Goal: Transaction & Acquisition: Book appointment/travel/reservation

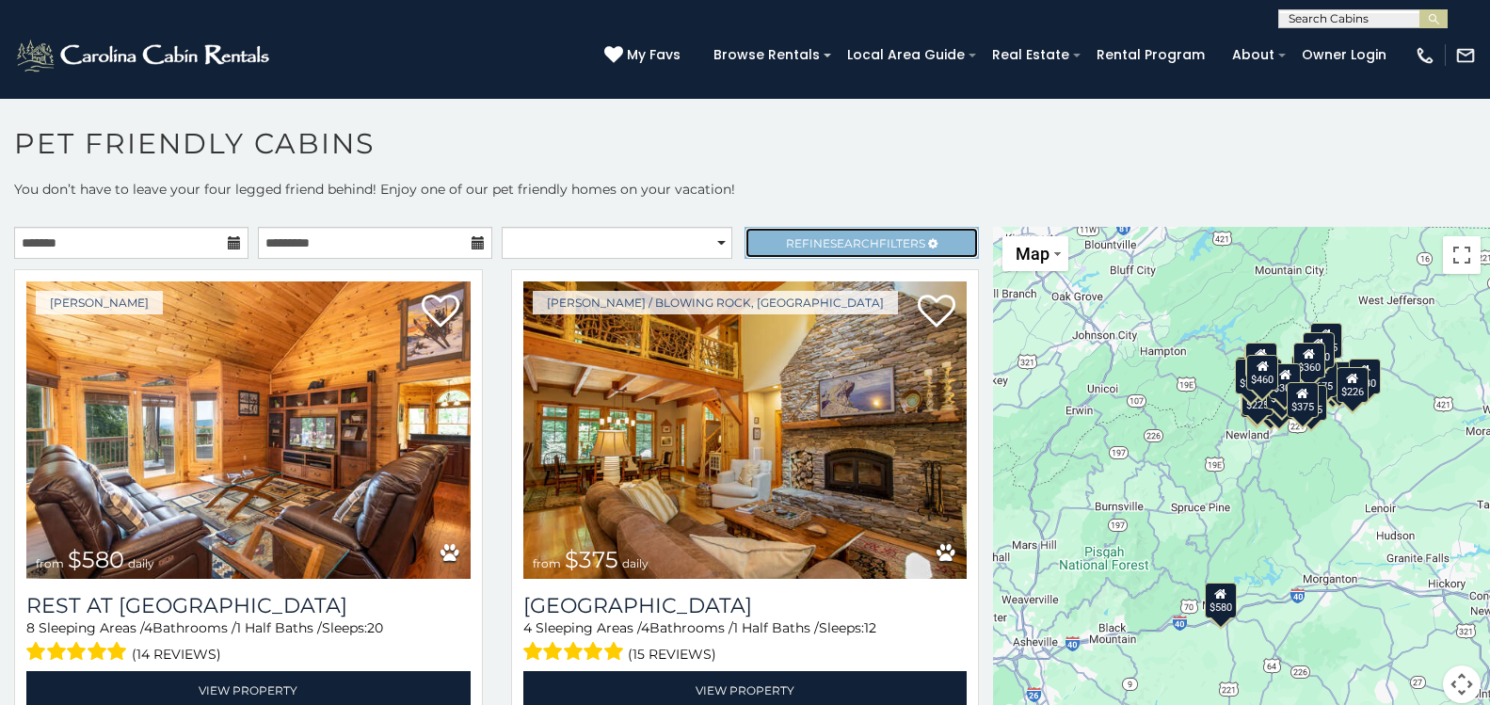
click at [845, 245] on span "Search" at bounding box center [854, 243] width 49 height 14
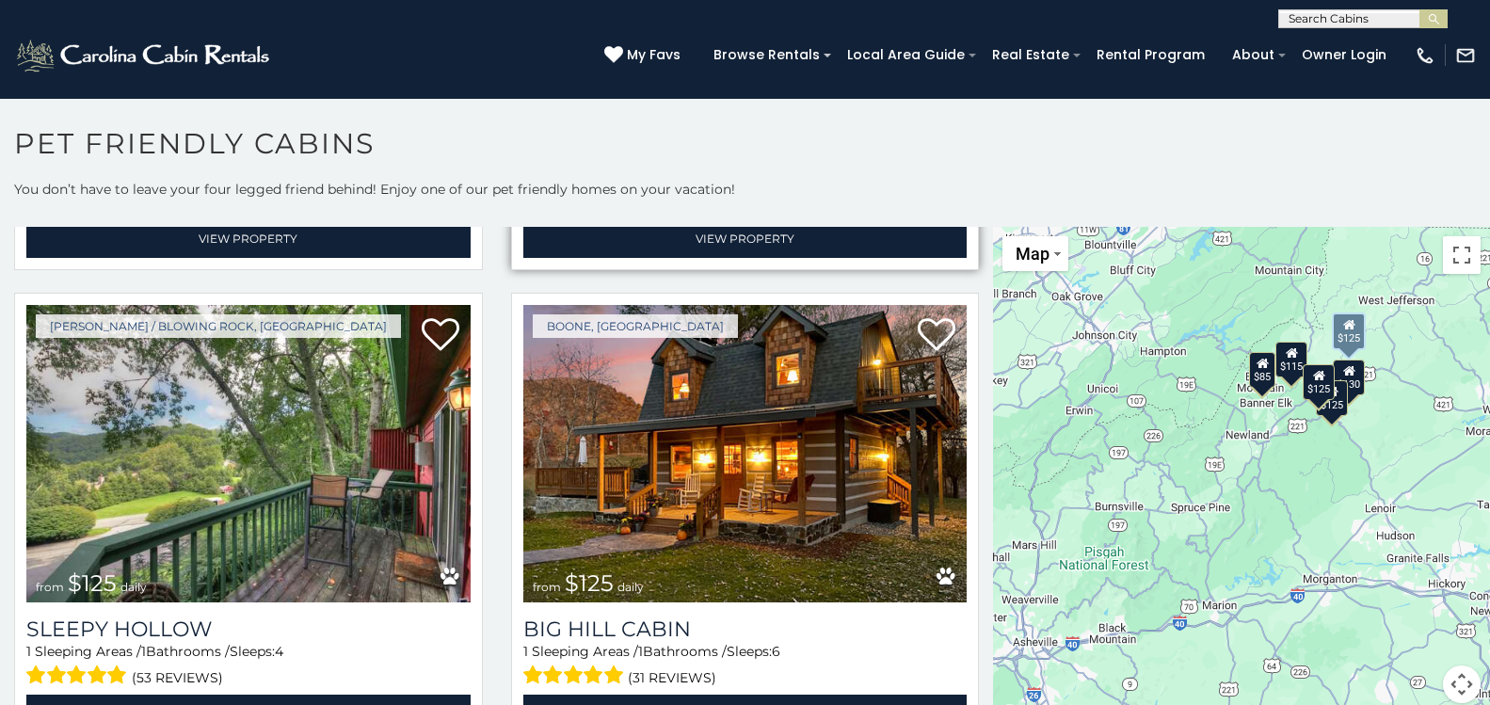
scroll to position [1118, 0]
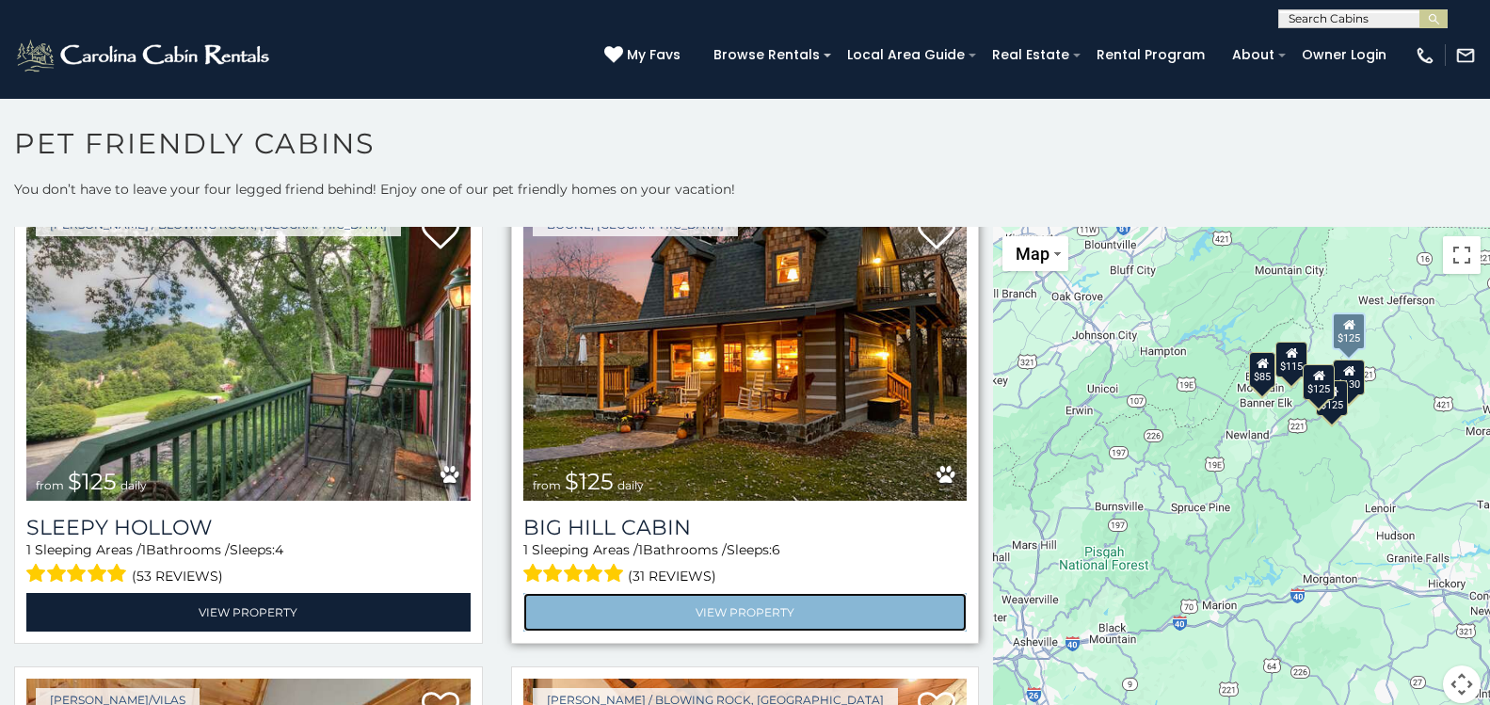
click at [728, 593] on link "View Property" at bounding box center [745, 612] width 444 height 39
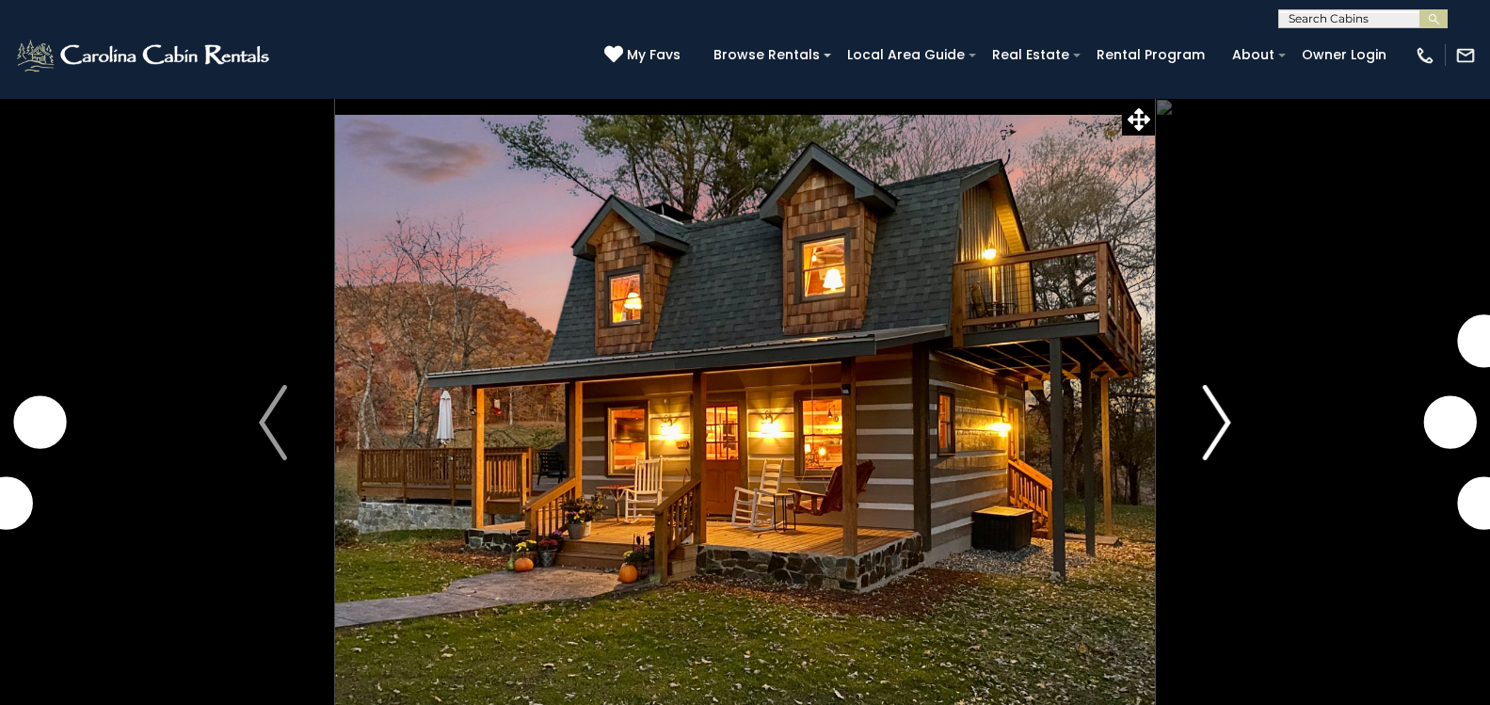
click at [1218, 424] on img "Next" at bounding box center [1217, 422] width 28 height 75
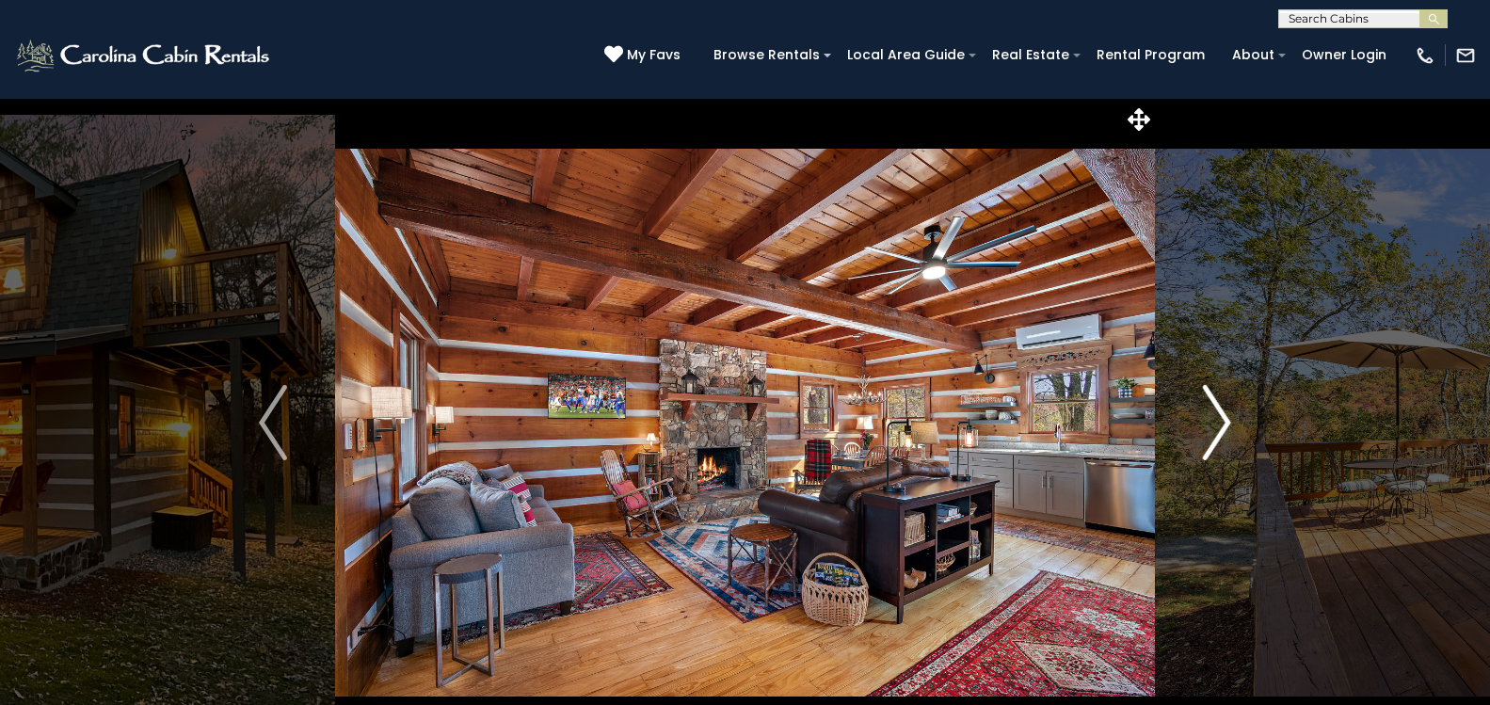
click at [1227, 418] on img "Next" at bounding box center [1217, 422] width 28 height 75
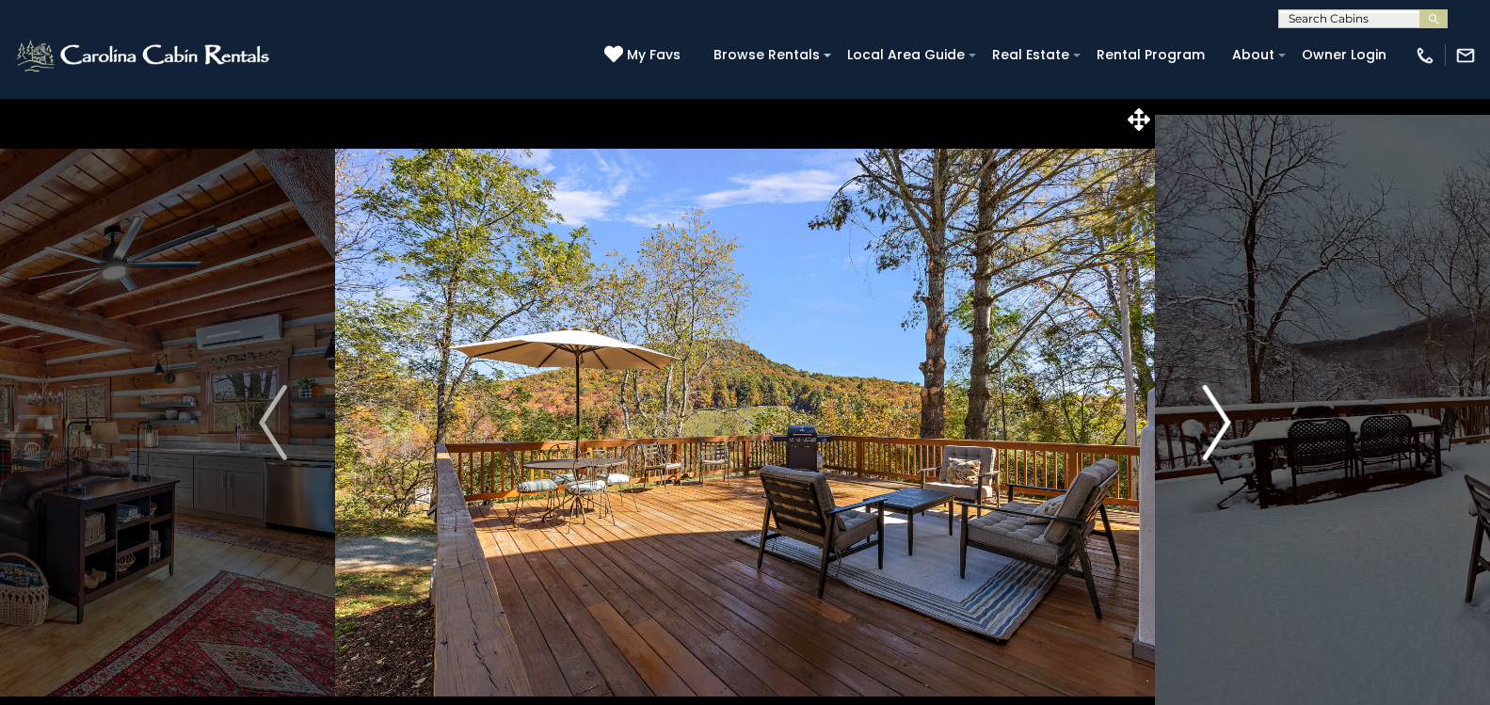
click at [1227, 418] on img "Next" at bounding box center [1217, 422] width 28 height 75
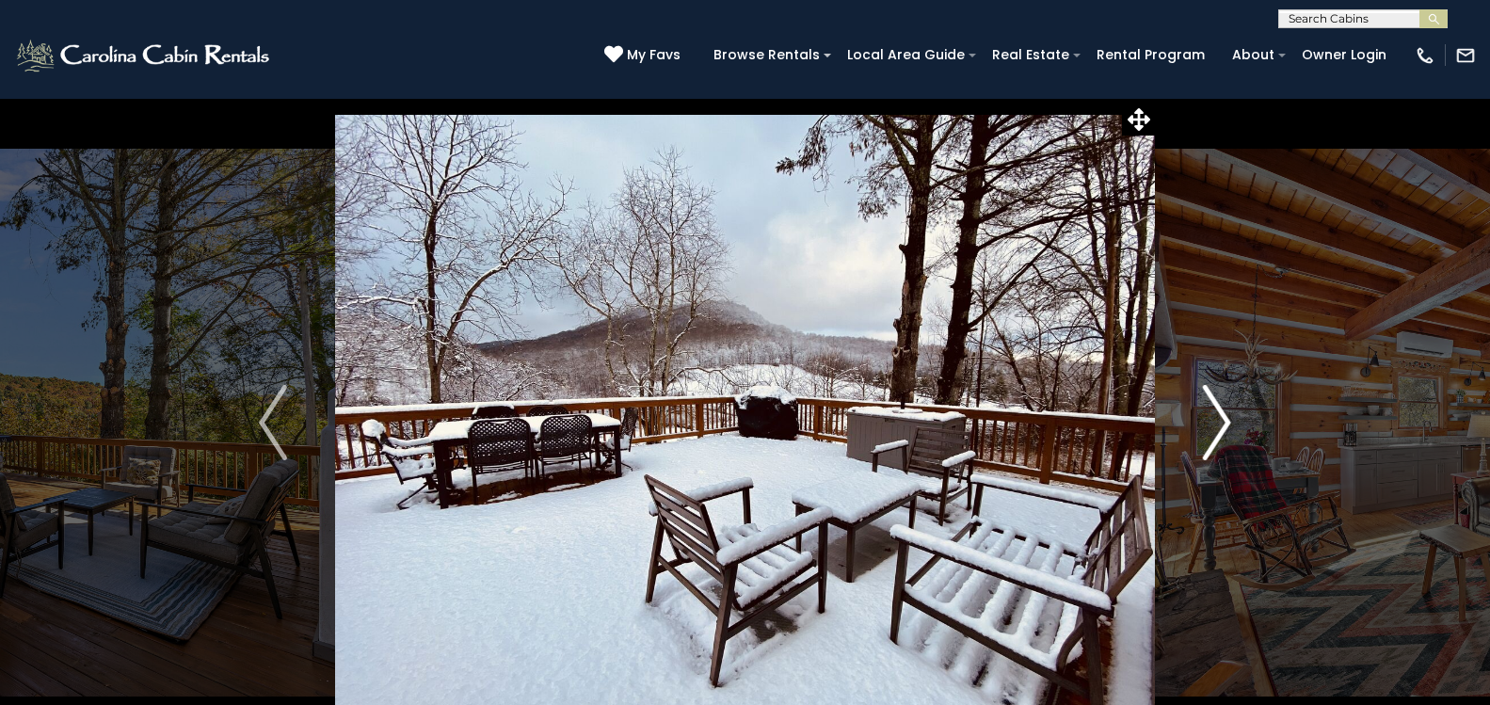
click at [1227, 418] on img "Next" at bounding box center [1217, 422] width 28 height 75
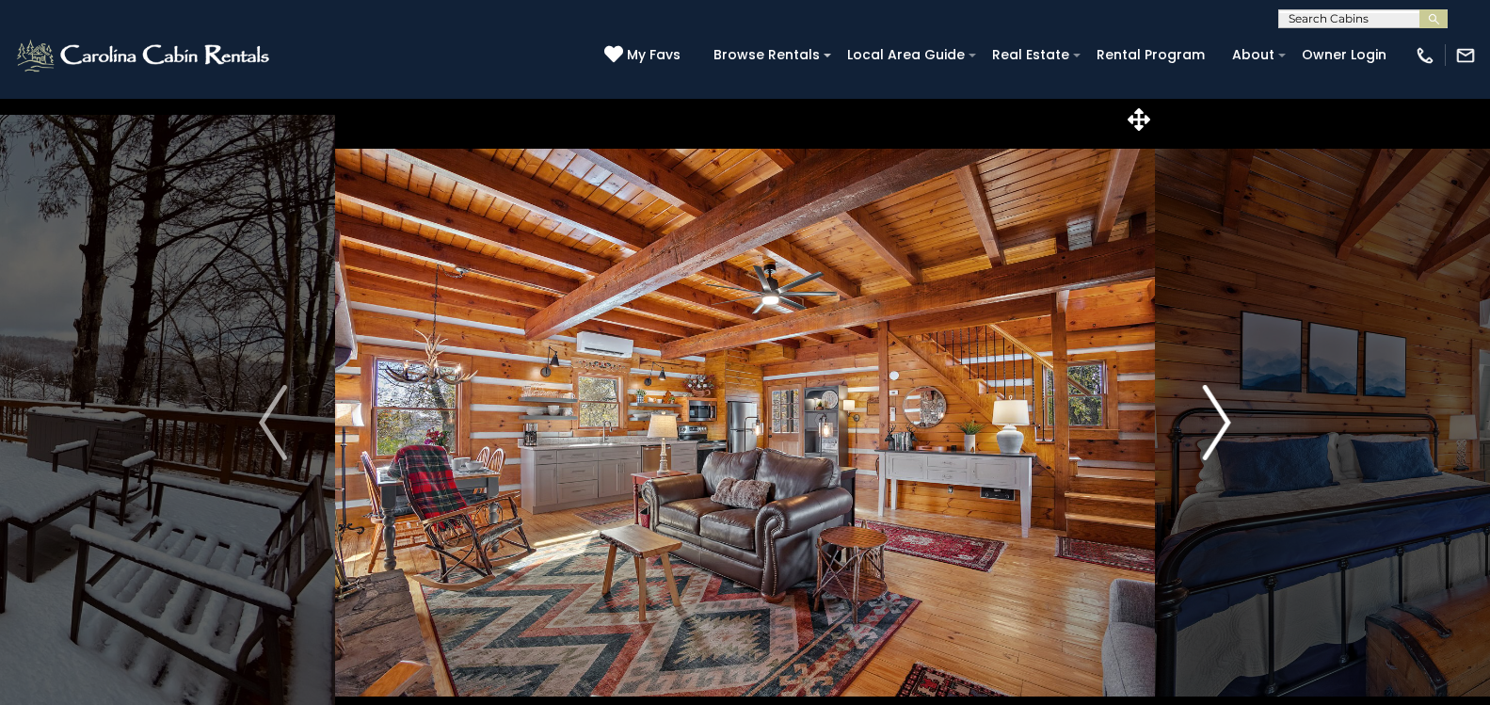
click at [1227, 418] on img "Next" at bounding box center [1217, 422] width 28 height 75
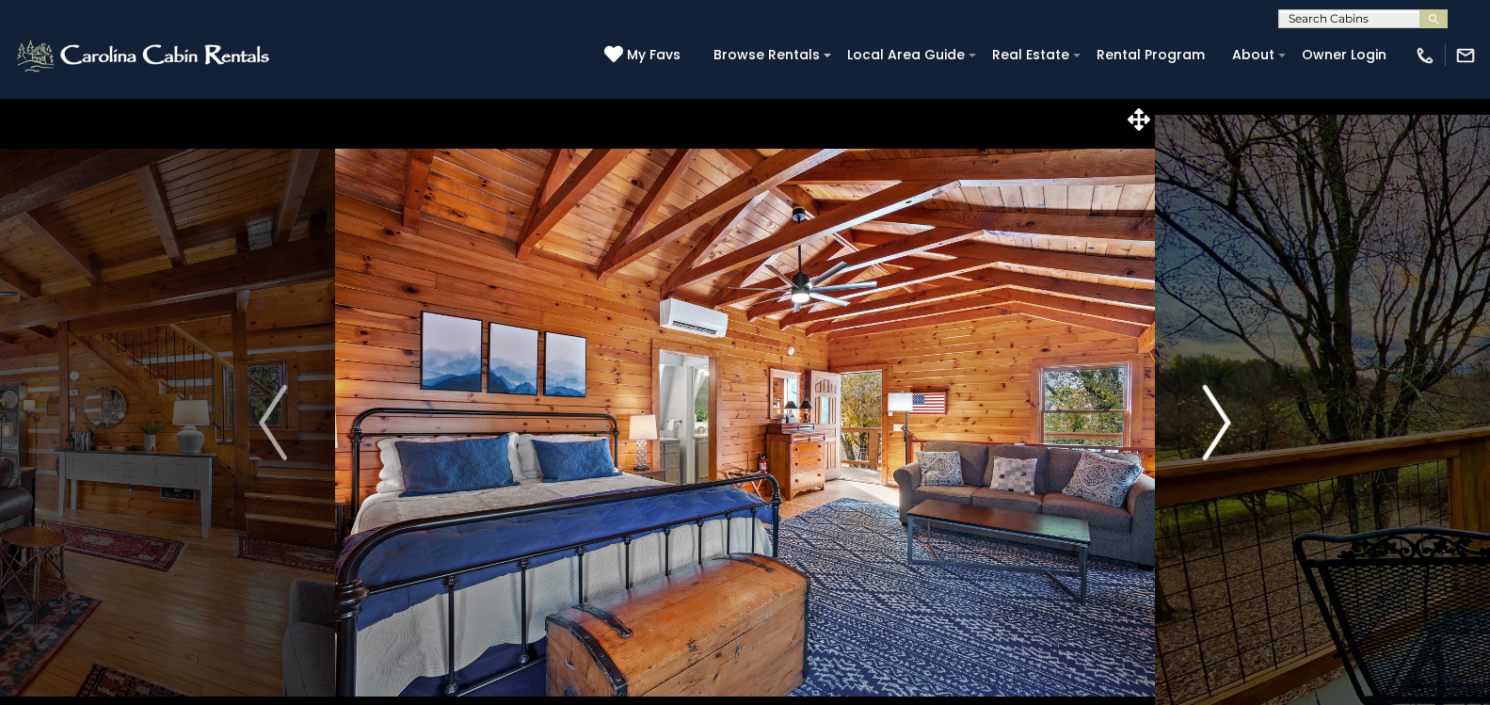
click at [1227, 418] on img "Next" at bounding box center [1217, 422] width 28 height 75
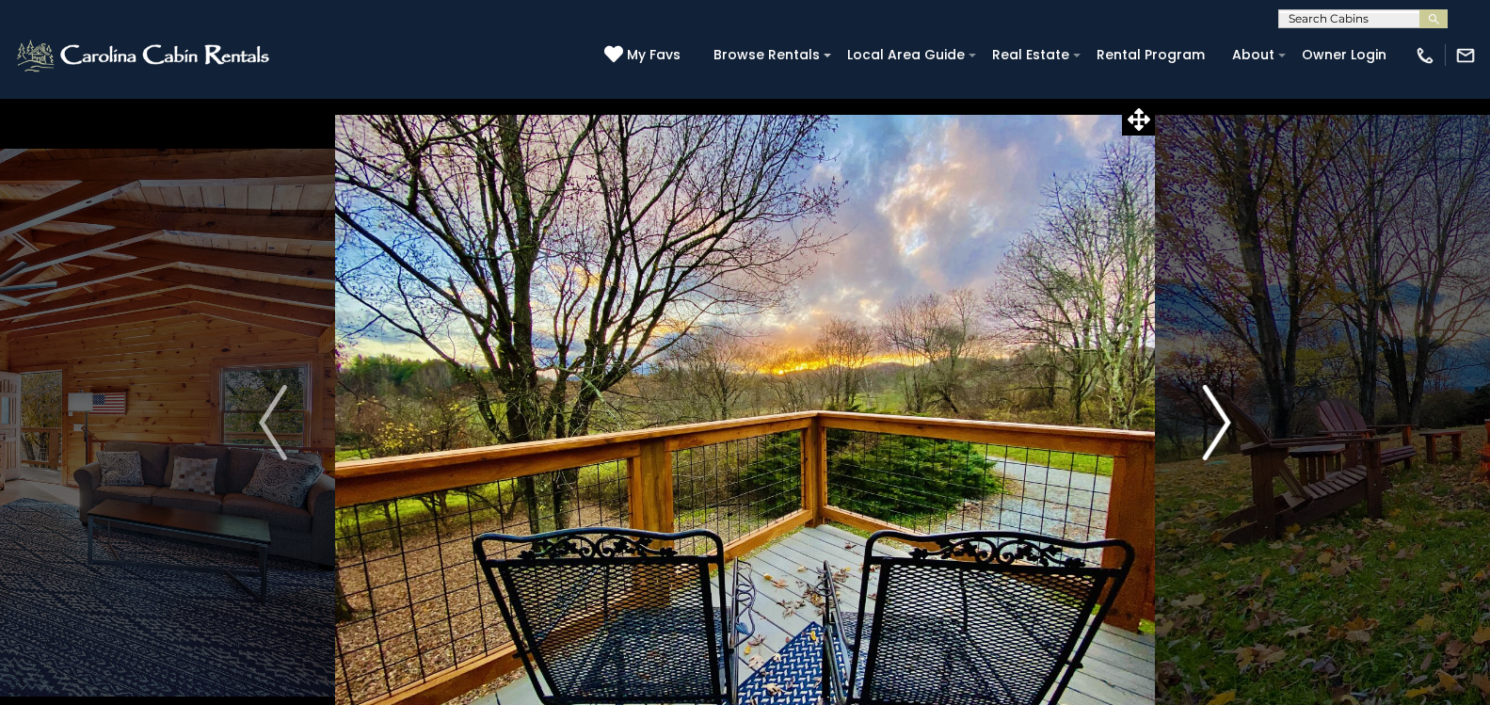
click at [1227, 418] on img "Next" at bounding box center [1217, 422] width 28 height 75
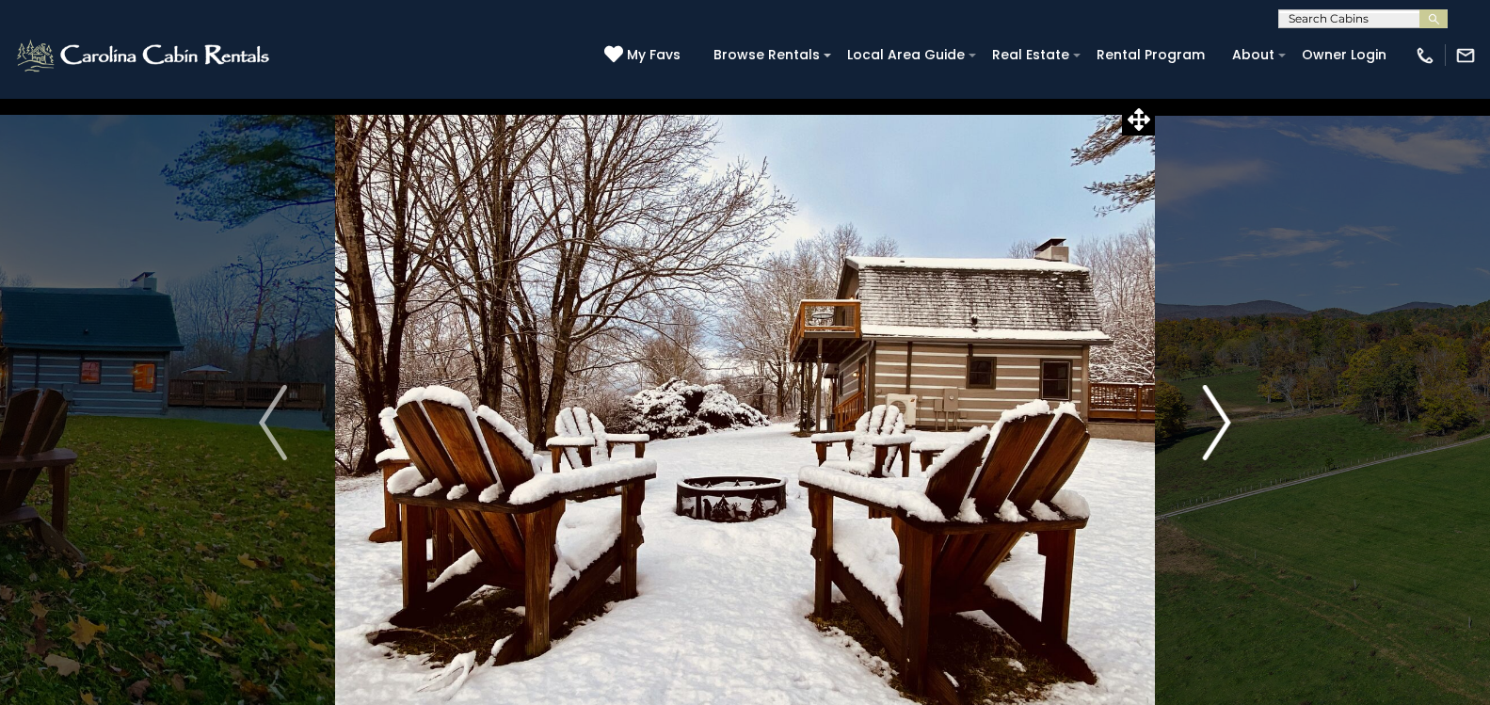
click at [1227, 418] on img "Next" at bounding box center [1217, 422] width 28 height 75
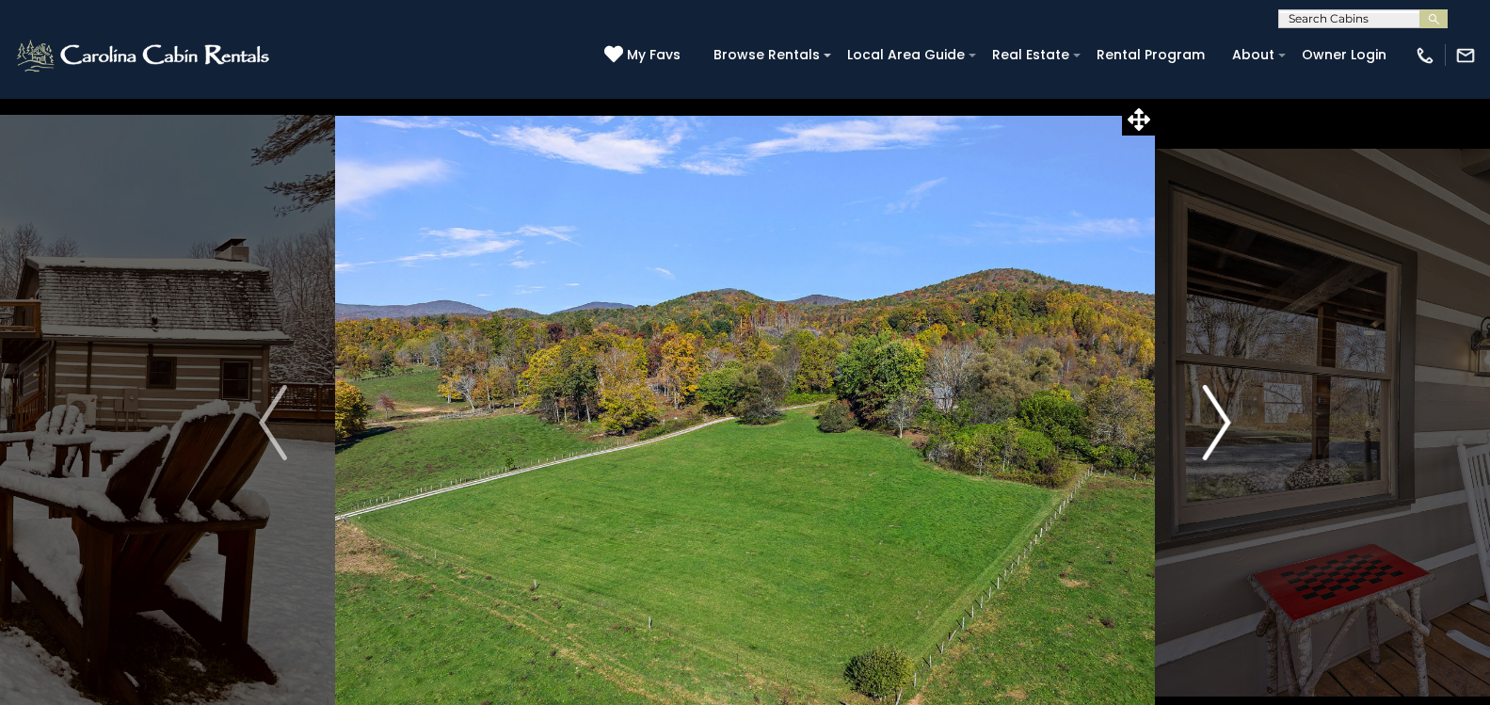
click at [1227, 418] on img "Next" at bounding box center [1217, 422] width 28 height 75
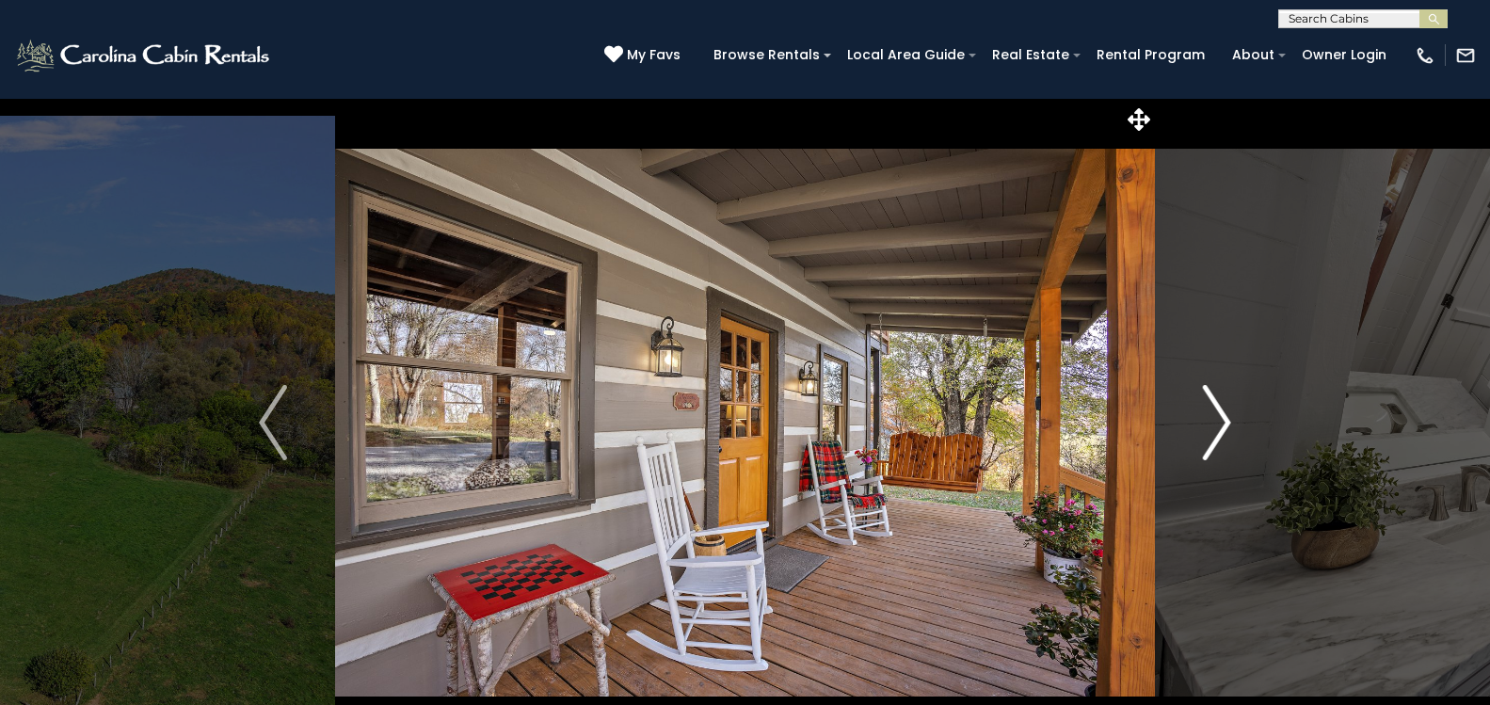
click at [1227, 418] on img "Next" at bounding box center [1217, 422] width 28 height 75
